Goal: Information Seeking & Learning: Learn about a topic

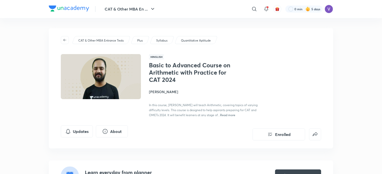
drag, startPoint x: 160, startPoint y: 91, endPoint x: 149, endPoint y: 107, distance: 19.2
click at [149, 107] on span "In this course, Raman Sir will teach Arithmetic, covering topics of varying dif…" at bounding box center [203, 110] width 109 height 14
drag, startPoint x: 160, startPoint y: 92, endPoint x: 156, endPoint y: 91, distance: 4.3
drag, startPoint x: 156, startPoint y: 91, endPoint x: 283, endPoint y: 66, distance: 129.8
click at [283, 66] on div "Basic to Advanced Course on Arithmetic with Practice for CAT 2024 Raman Tiwari …" at bounding box center [235, 90] width 172 height 56
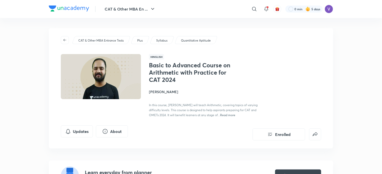
drag, startPoint x: 163, startPoint y: 90, endPoint x: 156, endPoint y: 93, distance: 8.4
click at [156, 93] on h4 "[PERSON_NAME]" at bounding box center [205, 91] width 112 height 5
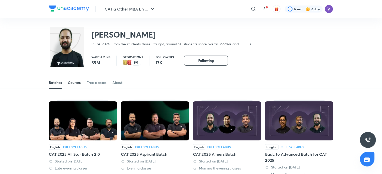
click at [75, 84] on div "Courses" at bounding box center [74, 82] width 13 height 5
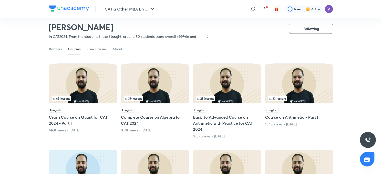
scroll to position [37, 0]
click at [291, 118] on h5 "Course on Arithmetic - Part I" at bounding box center [299, 117] width 68 height 6
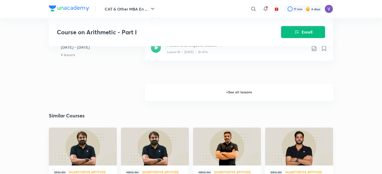
scroll to position [452, 0]
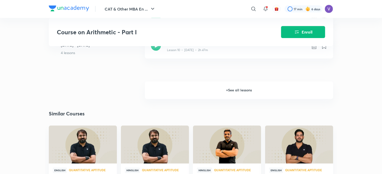
click at [265, 95] on h6 "+ See all lessons" at bounding box center [239, 91] width 188 height 18
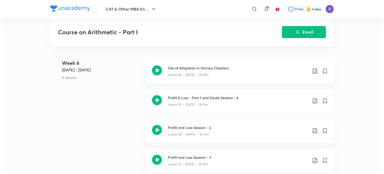
scroll to position [748, 0]
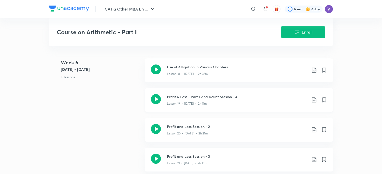
click at [314, 99] on icon at bounding box center [314, 100] width 6 height 6
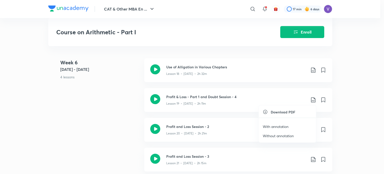
click at [291, 125] on li "With annotation" at bounding box center [287, 126] width 57 height 9
click at [283, 126] on p "With annotation" at bounding box center [276, 126] width 26 height 5
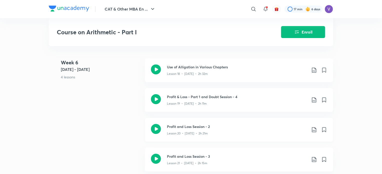
click at [313, 130] on icon at bounding box center [314, 129] width 4 height 5
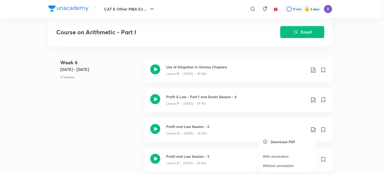
click at [284, 155] on p "With annotation" at bounding box center [276, 156] width 26 height 5
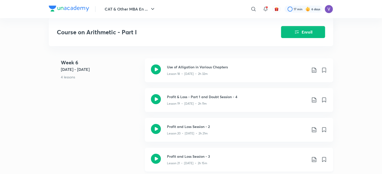
click at [313, 159] on icon at bounding box center [314, 159] width 6 height 6
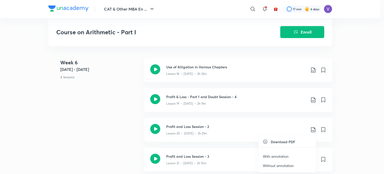
click at [290, 158] on li "With annotation" at bounding box center [287, 156] width 57 height 9
click at [284, 155] on p "With annotation" at bounding box center [276, 156] width 26 height 5
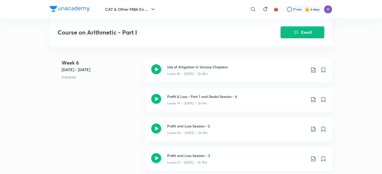
scroll to position [751, 0]
